Goal: Information Seeking & Learning: Learn about a topic

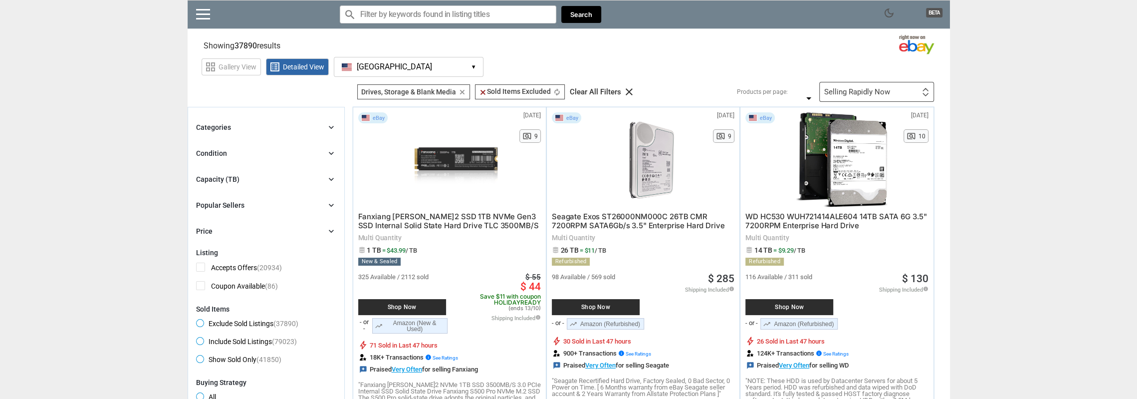
click at [330, 177] on icon "chevron_right" at bounding box center [331, 179] width 10 height 10
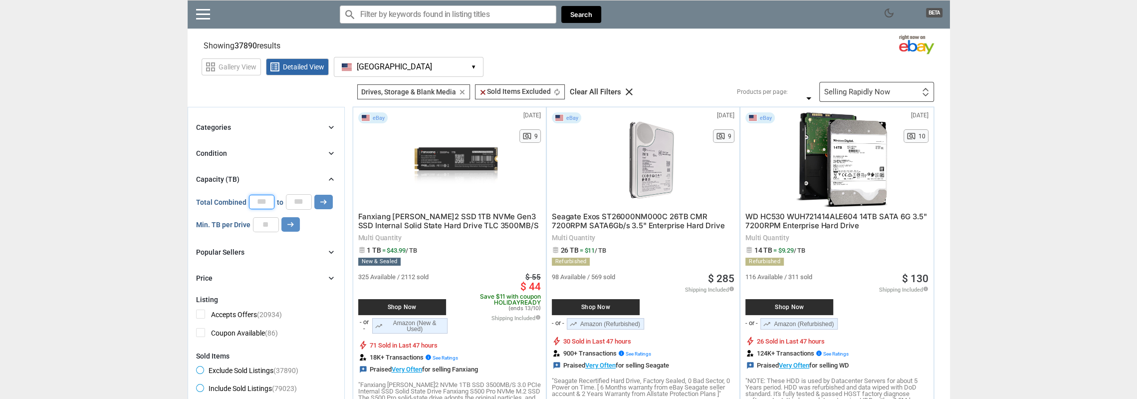
drag, startPoint x: 269, startPoint y: 204, endPoint x: 218, endPoint y: 200, distance: 50.5
click at [219, 200] on div "Total Combined * to * arrow_right_alt" at bounding box center [264, 201] width 137 height 15
type input "*"
click at [268, 220] on input "number" at bounding box center [266, 224] width 26 height 15
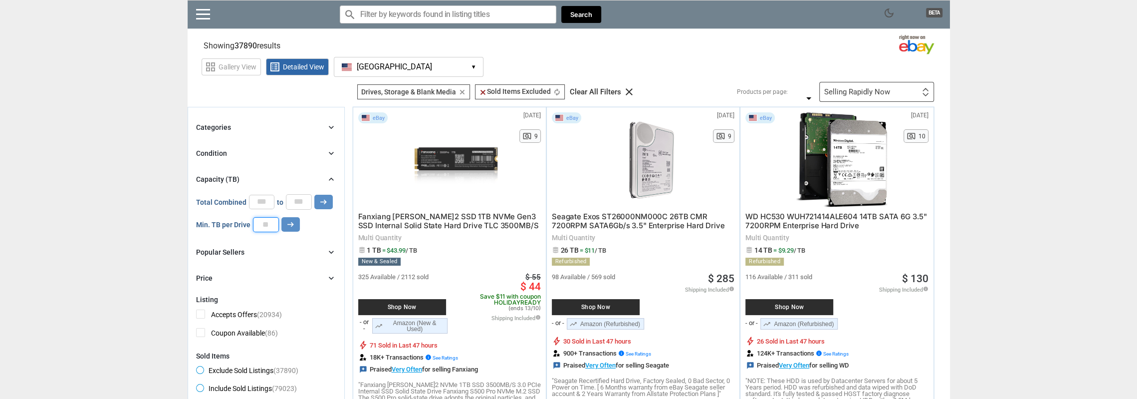
type input "*"
click at [329, 156] on icon "chevron_right" at bounding box center [331, 153] width 10 height 10
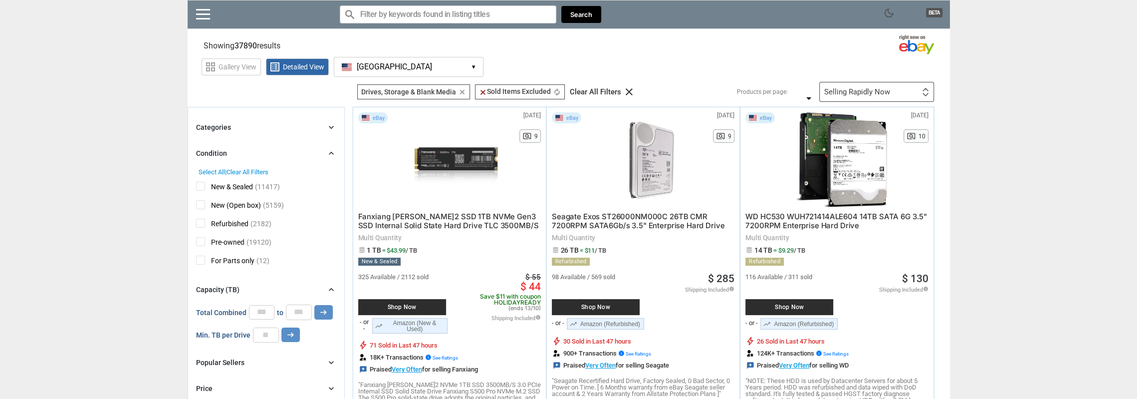
click at [332, 148] on icon "chevron_right" at bounding box center [331, 153] width 10 height 10
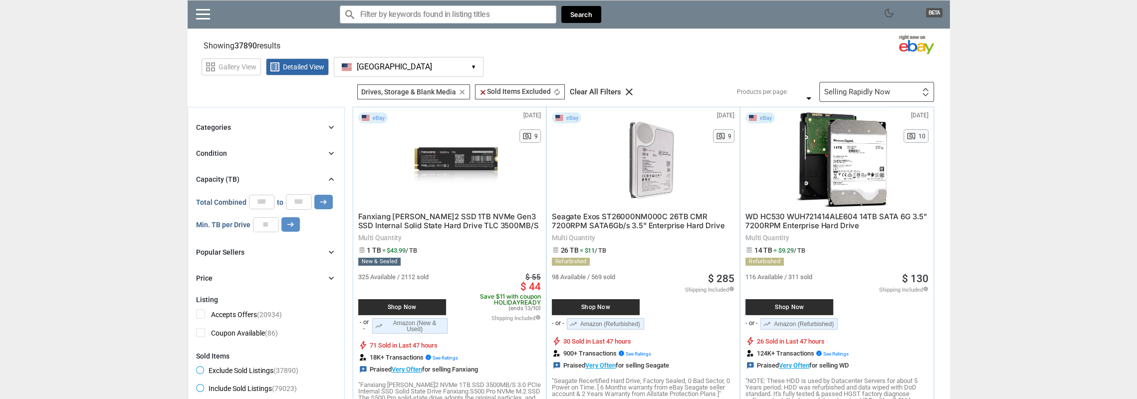
click at [331, 126] on icon "chevron_right" at bounding box center [331, 127] width 10 height 10
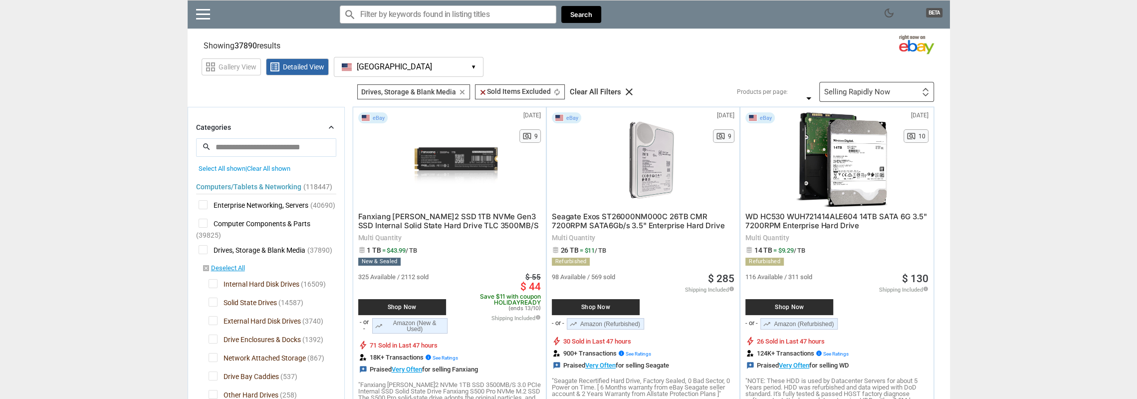
click at [334, 124] on icon "chevron_right" at bounding box center [331, 127] width 10 height 10
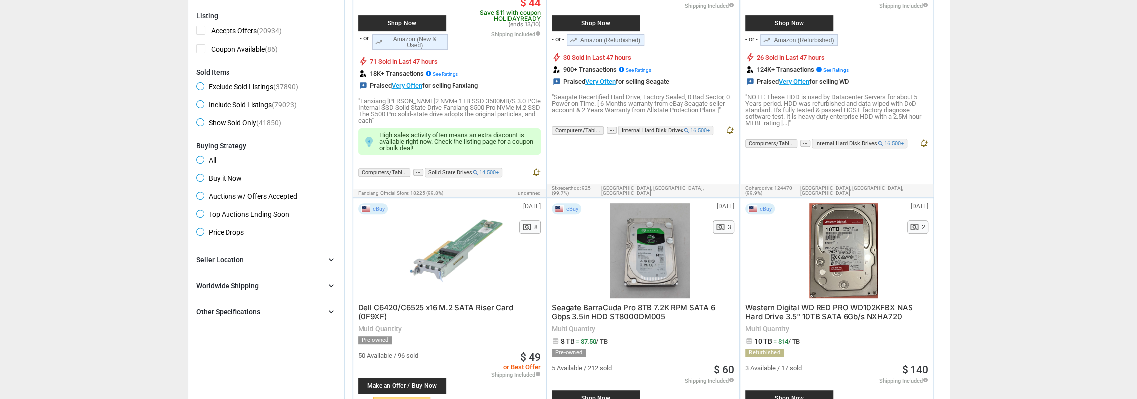
scroll to position [299, 0]
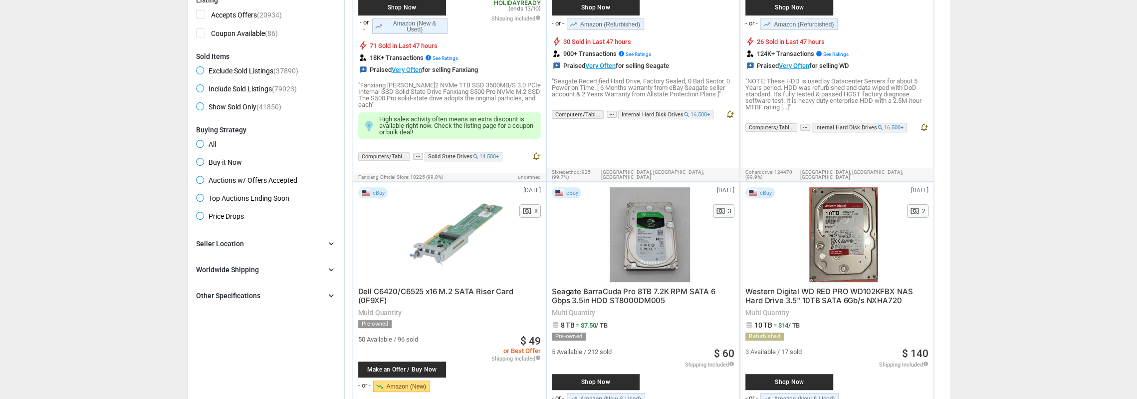
click at [284, 239] on div "Seller Location chevron_right" at bounding box center [266, 243] width 140 height 12
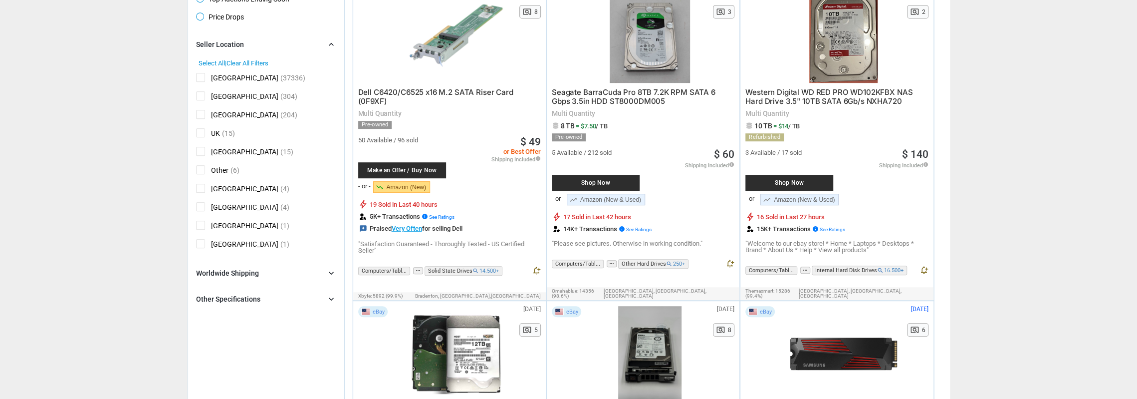
scroll to position [499, 0]
click at [288, 269] on div "Worldwide Shipping chevron_right" at bounding box center [266, 272] width 140 height 12
click at [225, 315] on div "Other Specifications" at bounding box center [228, 320] width 64 height 10
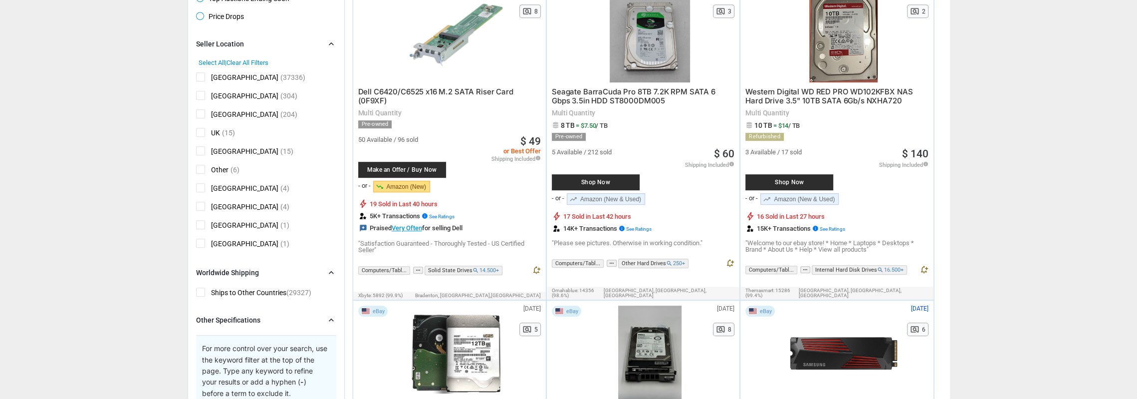
click at [206, 291] on span "Ships to Other Countries (29327)" at bounding box center [253, 293] width 115 height 12
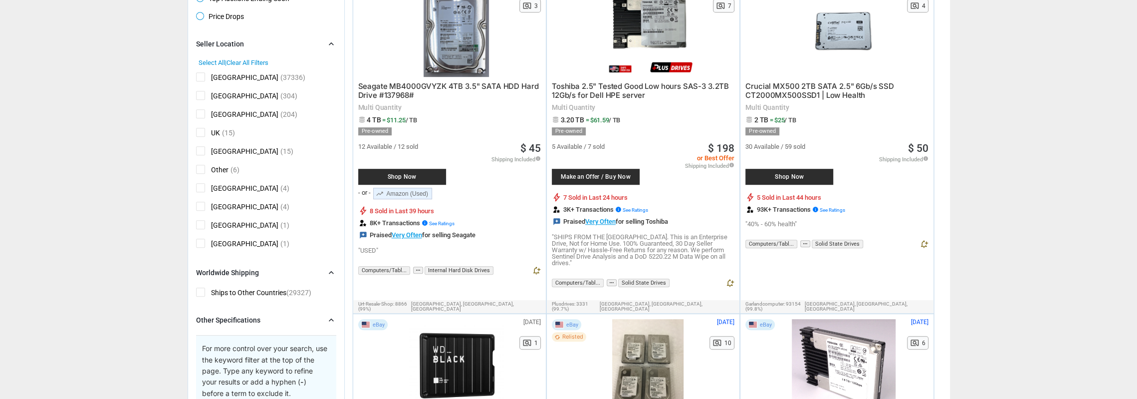
click at [200, 291] on span "Ships to Other Countries (29327)" at bounding box center [253, 293] width 115 height 12
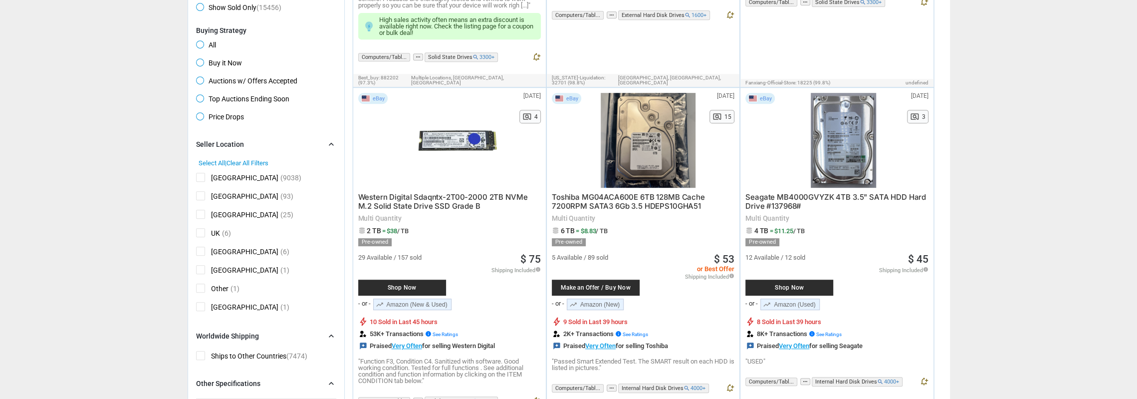
scroll to position [409, 0]
click at [206, 267] on span "[GEOGRAPHIC_DATA]" at bounding box center [237, 270] width 82 height 12
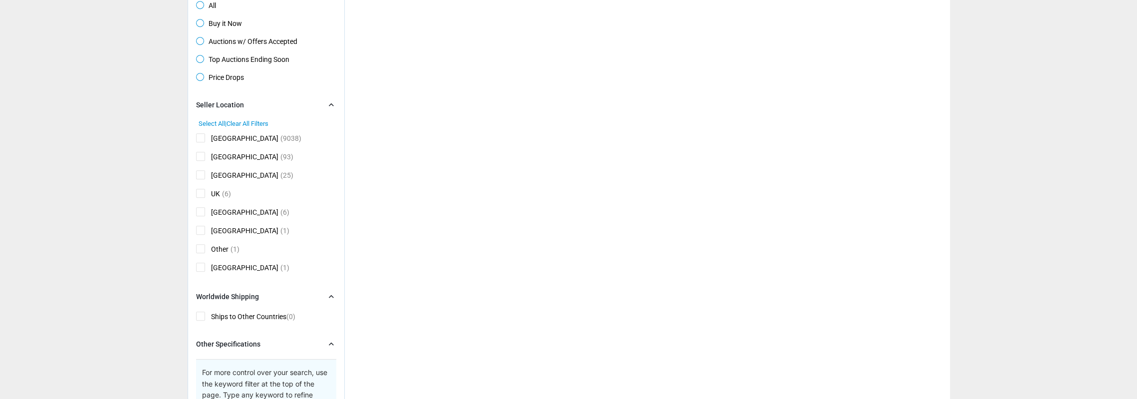
scroll to position [459, 0]
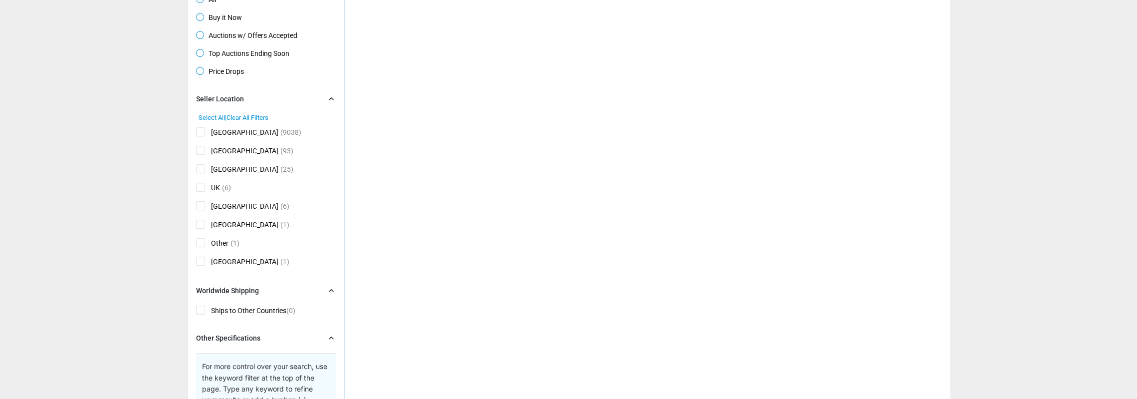
click at [204, 201] on span "[GEOGRAPHIC_DATA]" at bounding box center [237, 207] width 82 height 12
click at [204, 164] on span "[GEOGRAPHIC_DATA]" at bounding box center [237, 170] width 82 height 12
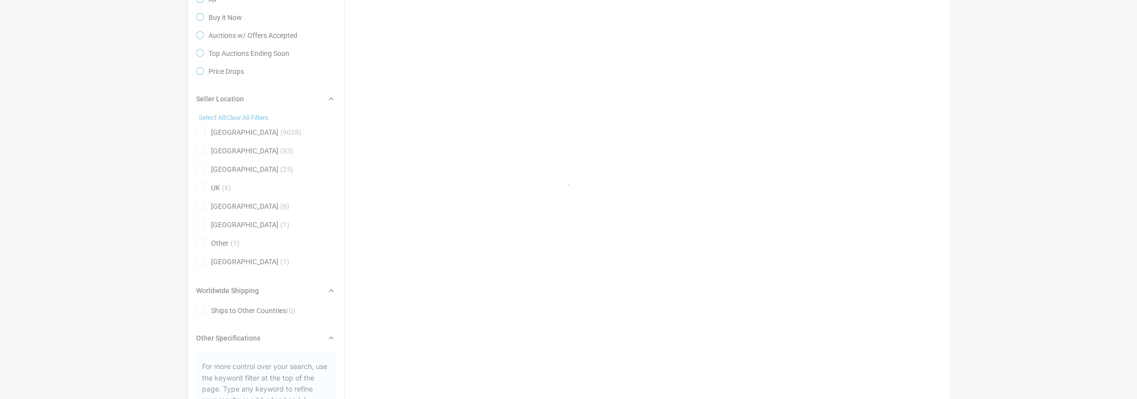
scroll to position [464, 0]
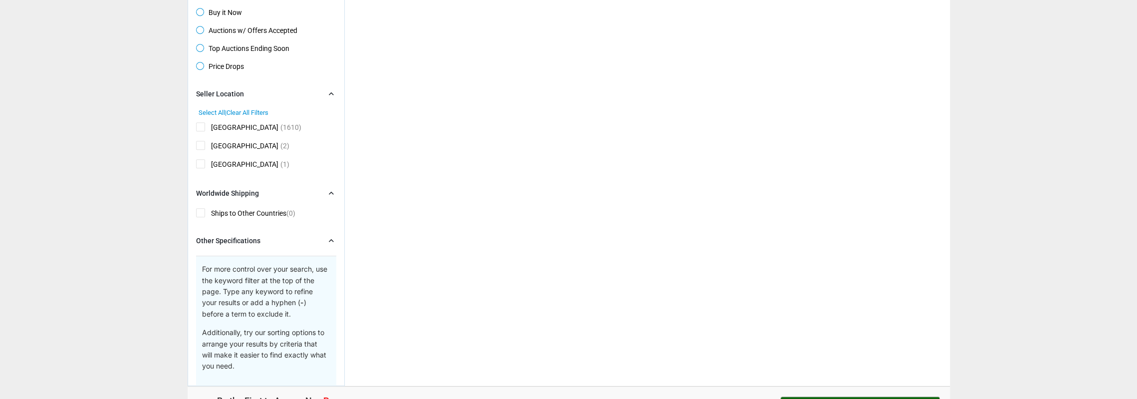
click at [203, 142] on span "[GEOGRAPHIC_DATA]" at bounding box center [237, 147] width 82 height 12
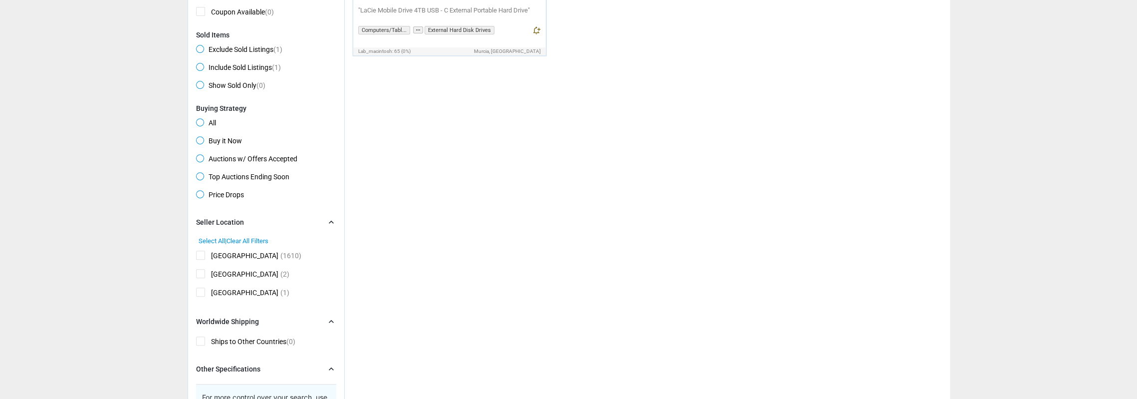
scroll to position [364, 0]
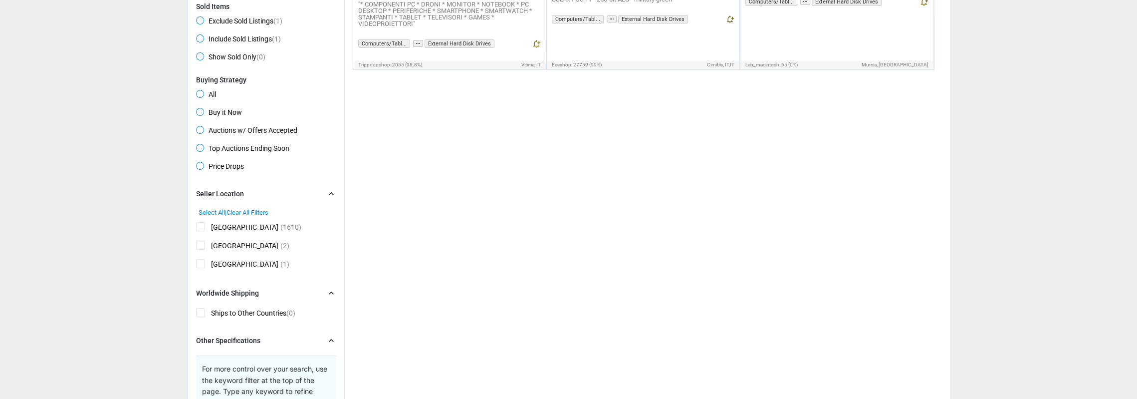
click at [202, 263] on span "[GEOGRAPHIC_DATA]" at bounding box center [237, 265] width 82 height 12
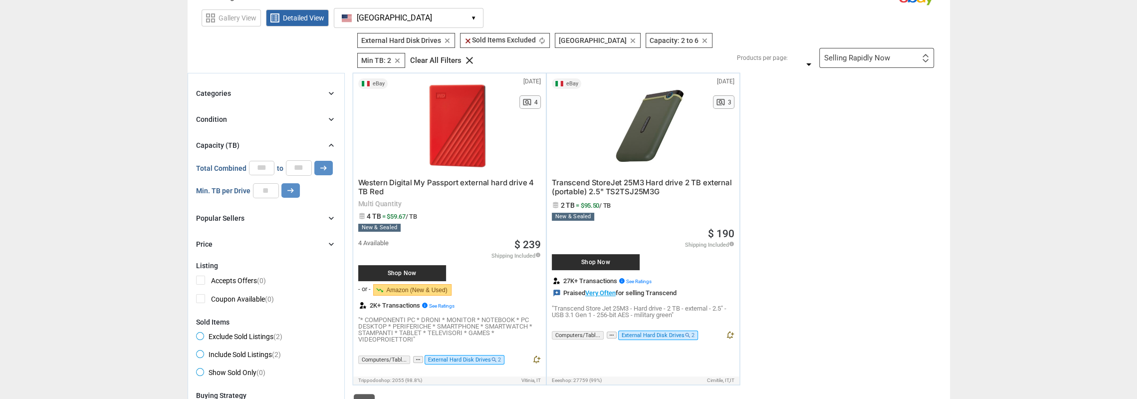
scroll to position [45, 0]
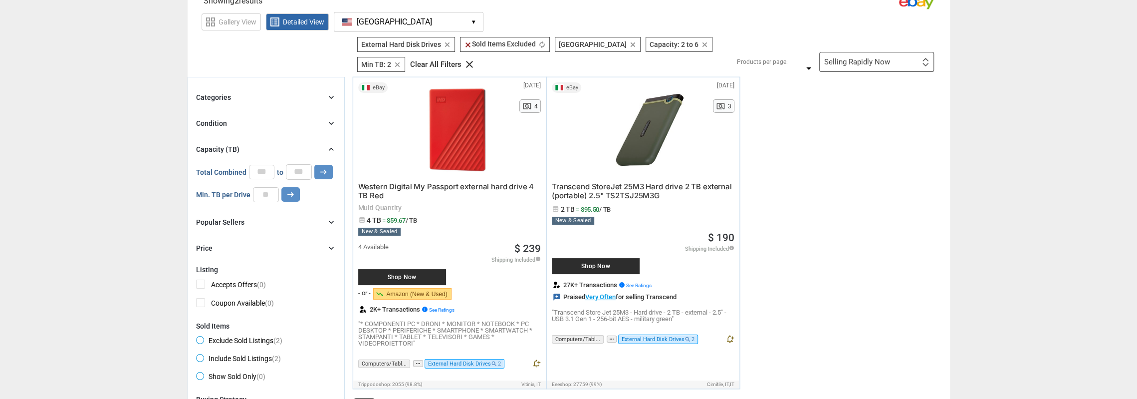
click at [629, 44] on icon "clear" at bounding box center [632, 44] width 7 height 7
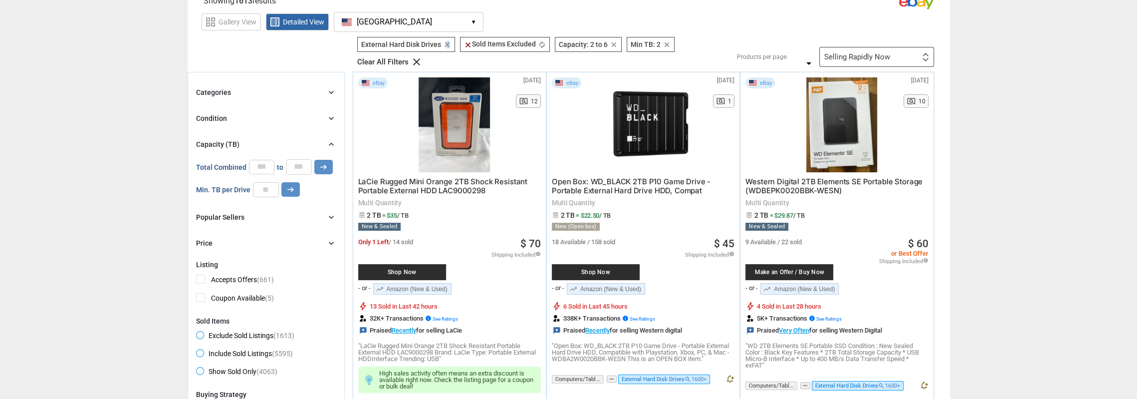
click at [447, 42] on icon "clear" at bounding box center [446, 44] width 7 height 7
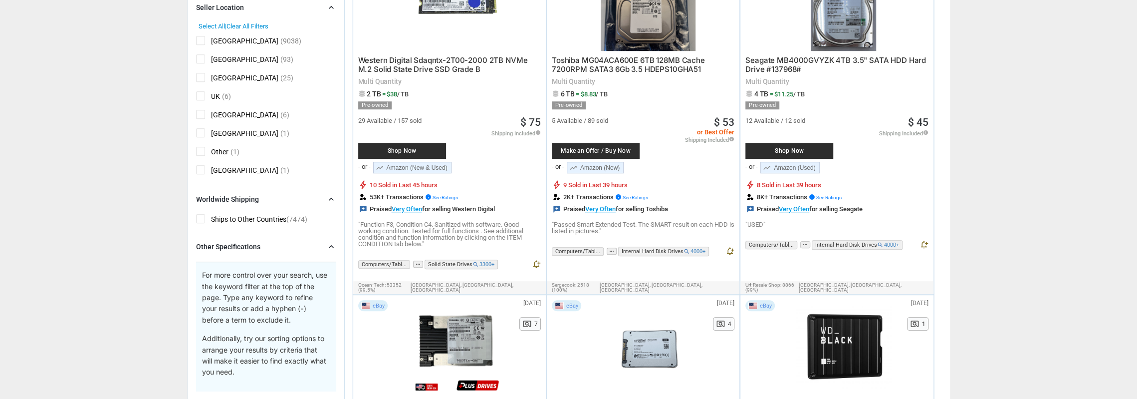
scroll to position [544, 0]
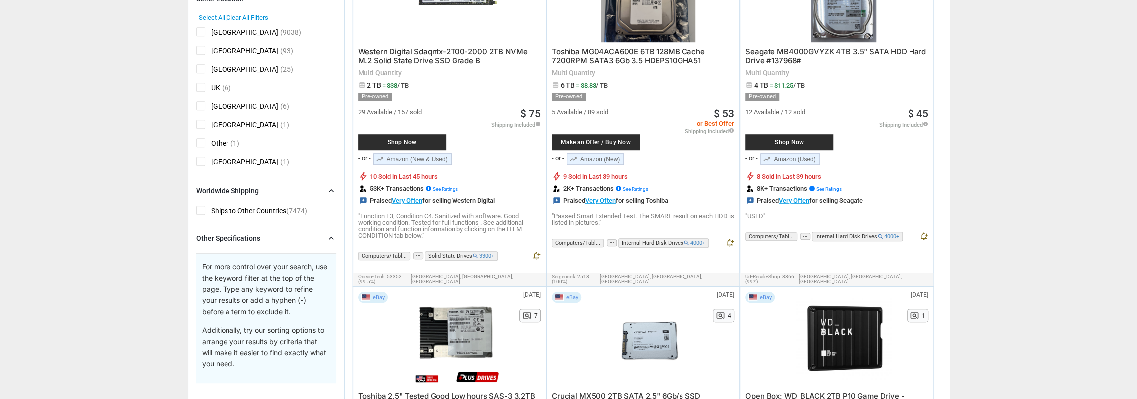
click at [200, 107] on span "[GEOGRAPHIC_DATA]" at bounding box center [237, 107] width 82 height 12
